Goal: Navigation & Orientation: Find specific page/section

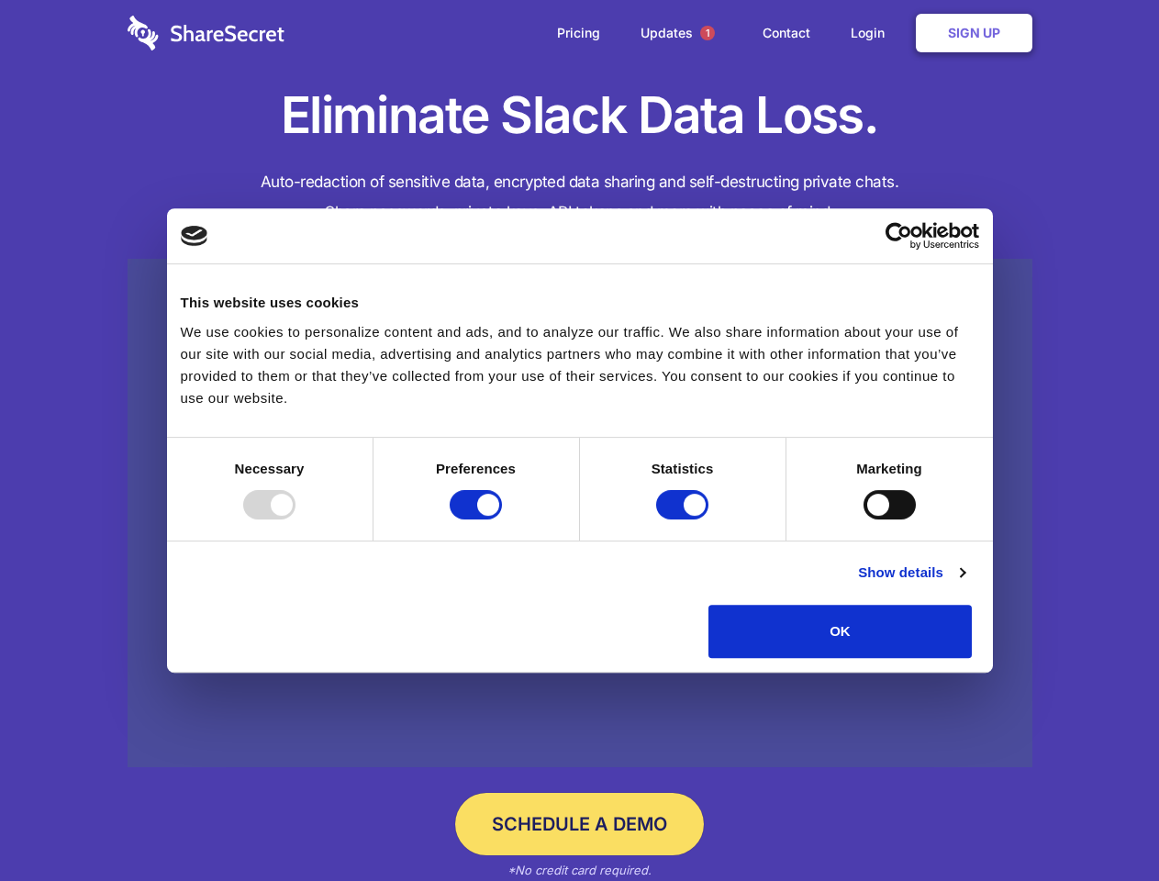
click at [295, 519] on div at bounding box center [269, 504] width 52 height 29
click at [502, 519] on input "Preferences" at bounding box center [475, 504] width 52 height 29
checkbox input "false"
click at [684, 519] on input "Statistics" at bounding box center [682, 504] width 52 height 29
checkbox input "false"
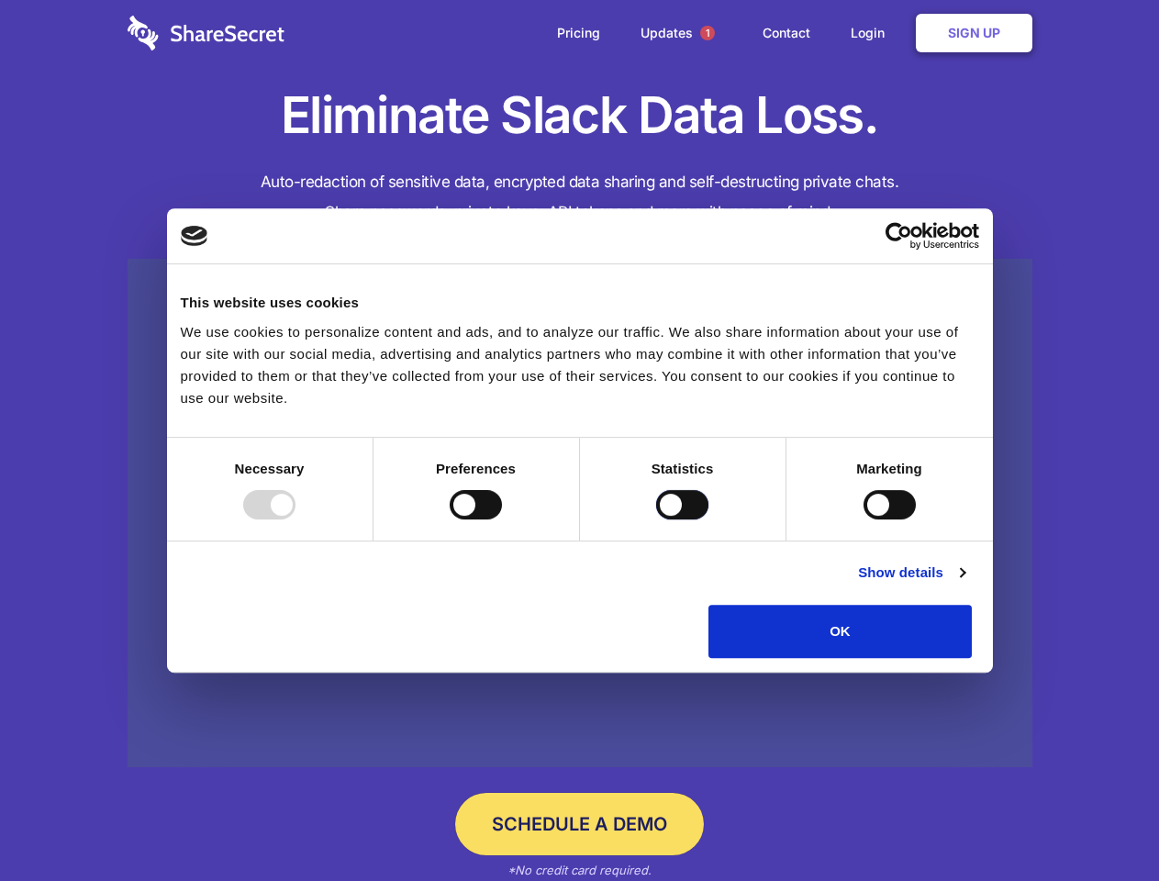
checkbox input "false"
click at [863, 519] on input "Marketing" at bounding box center [889, 504] width 52 height 29
checkbox input "true"
click at [964, 583] on link "Show details" at bounding box center [911, 572] width 106 height 22
click at [0, 0] on li "Necessary 7 Necessary cookies help make a website usable by enabling basic func…" at bounding box center [0, 0] width 0 height 0
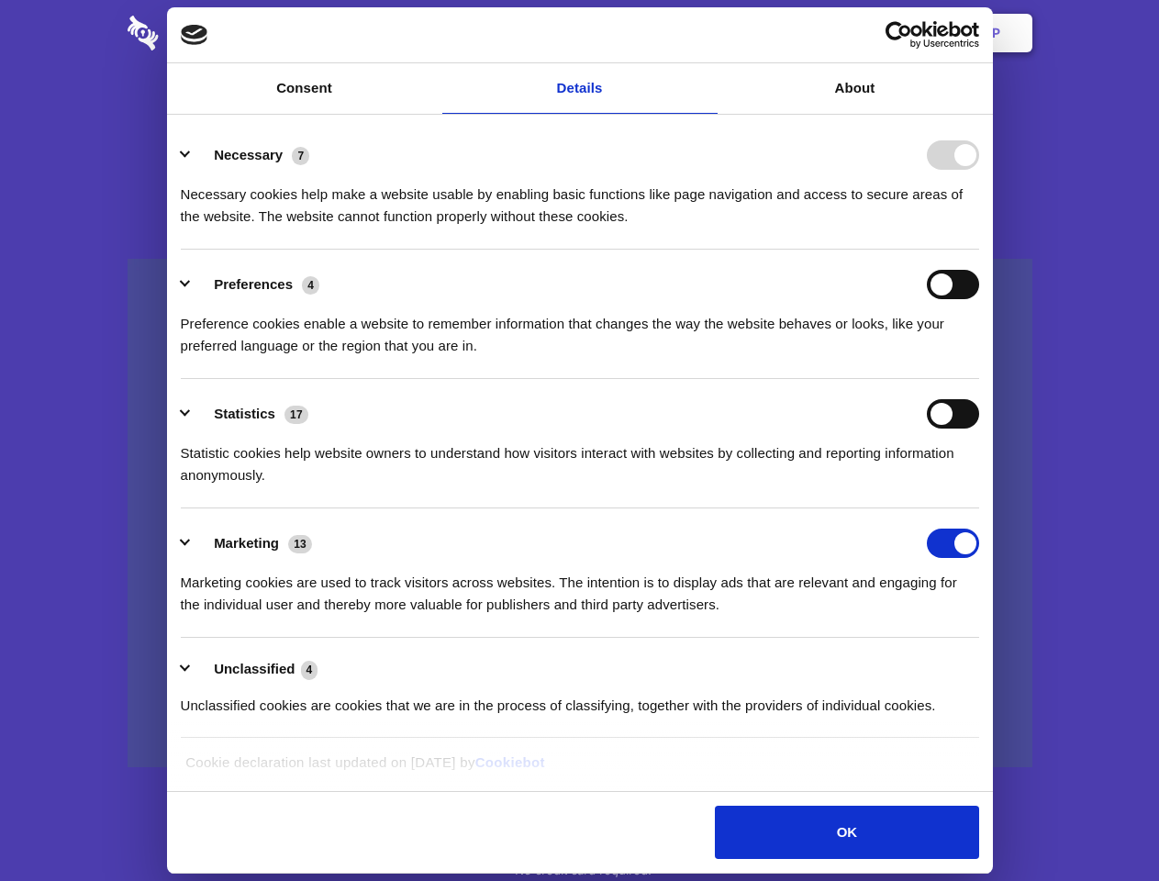
click at [706, 33] on span "1" at bounding box center [707, 33] width 15 height 15
